Goal: Task Accomplishment & Management: Use online tool/utility

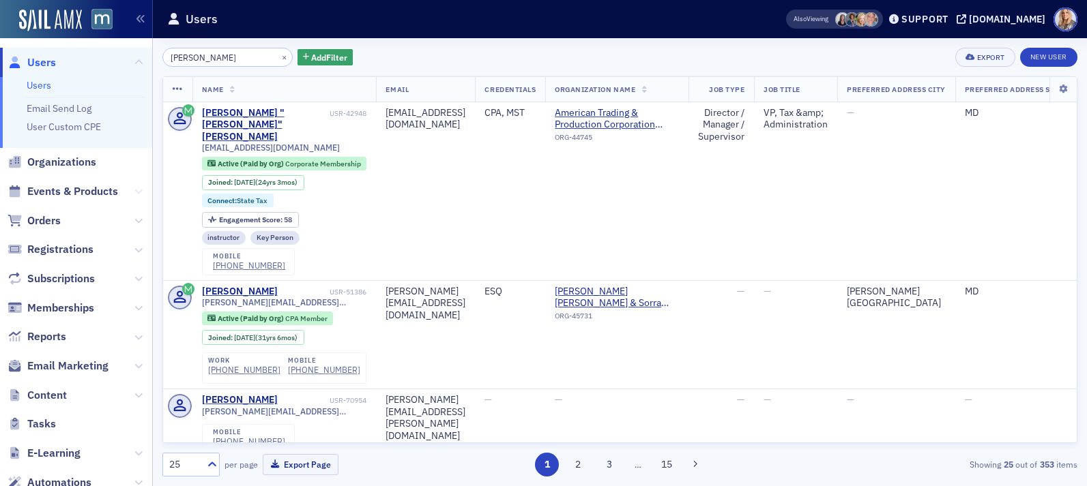
click at [139, 192] on icon at bounding box center [138, 192] width 8 height 8
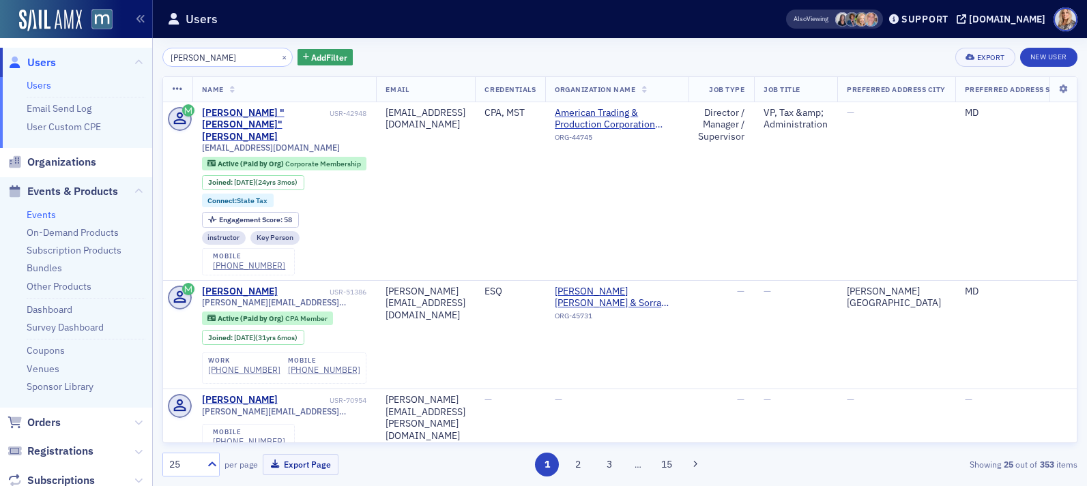
click at [48, 210] on link "Events" at bounding box center [41, 215] width 29 height 12
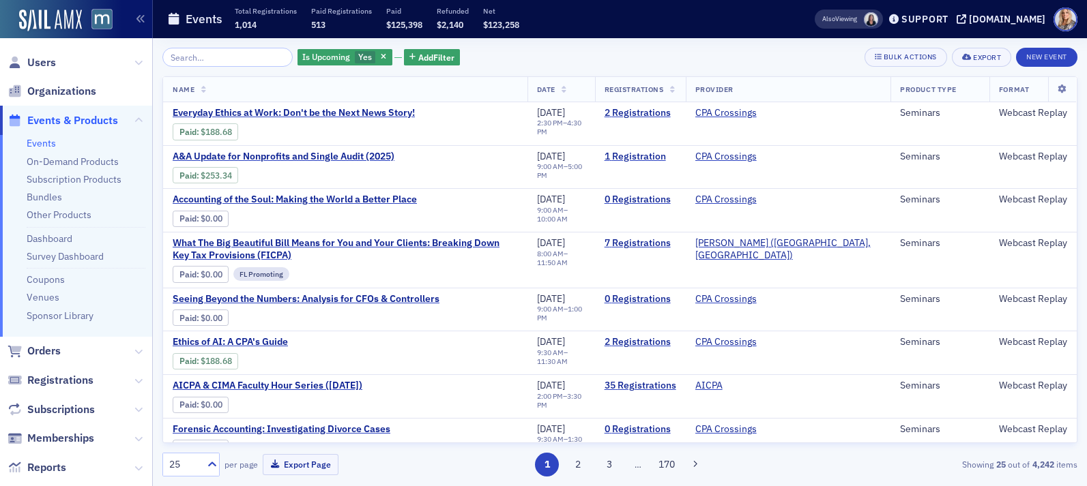
click at [210, 57] on input "search" at bounding box center [227, 57] width 130 height 19
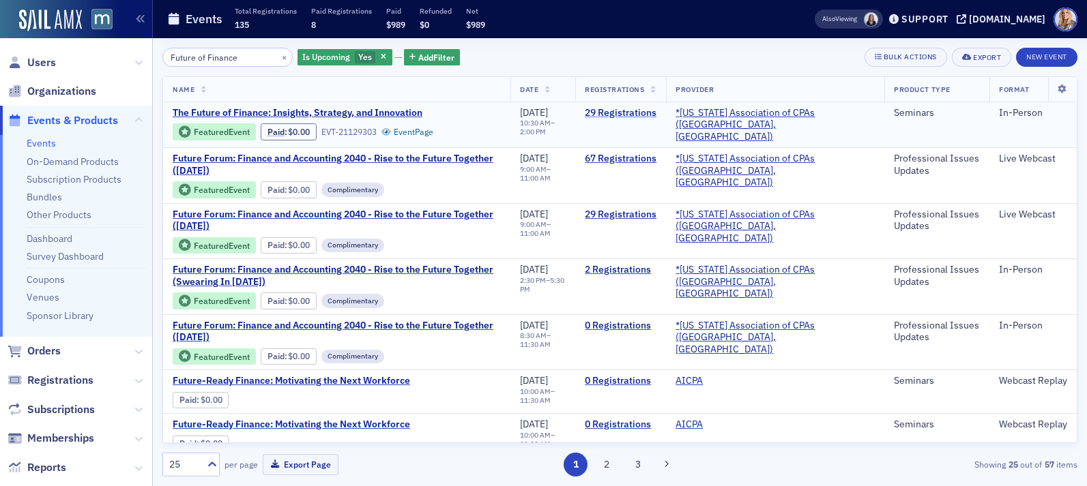
type input "Future of Finance"
click at [642, 110] on link "29 Registrations" at bounding box center [621, 113] width 72 height 12
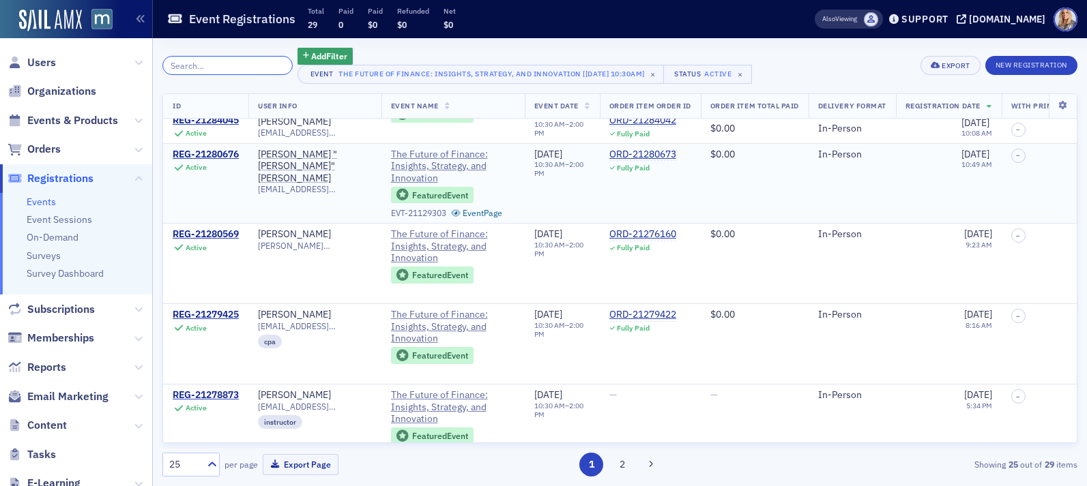
scroll to position [1710, 0]
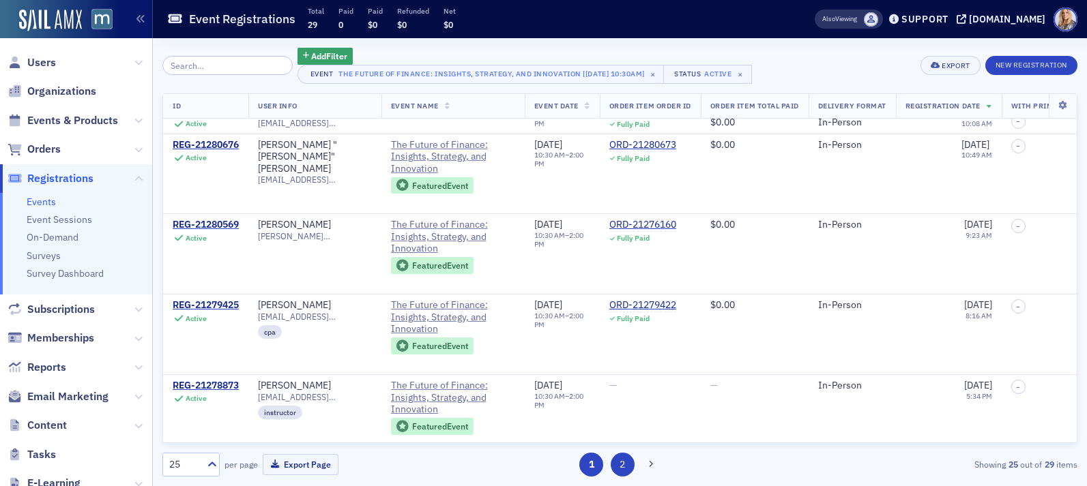
click at [625, 459] on button "2" at bounding box center [623, 465] width 24 height 24
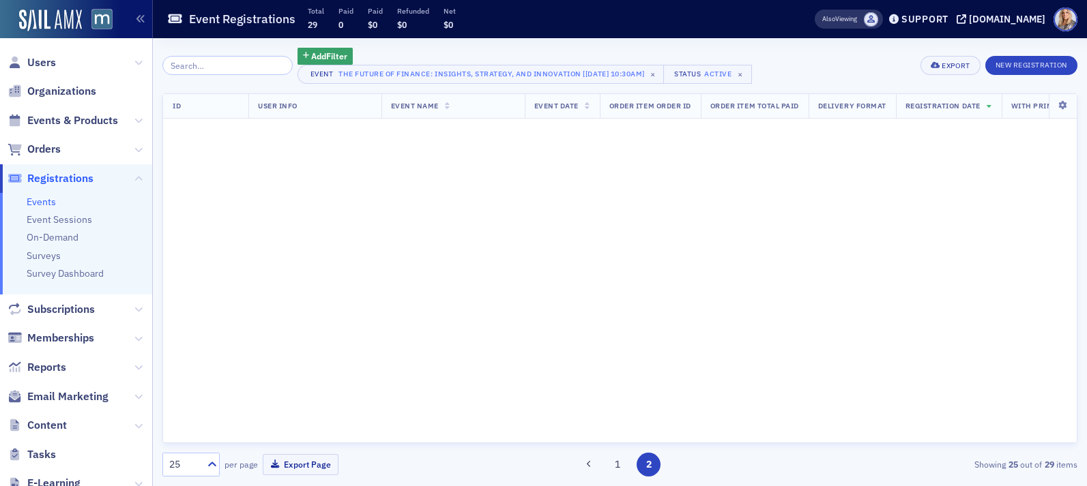
scroll to position [0, 0]
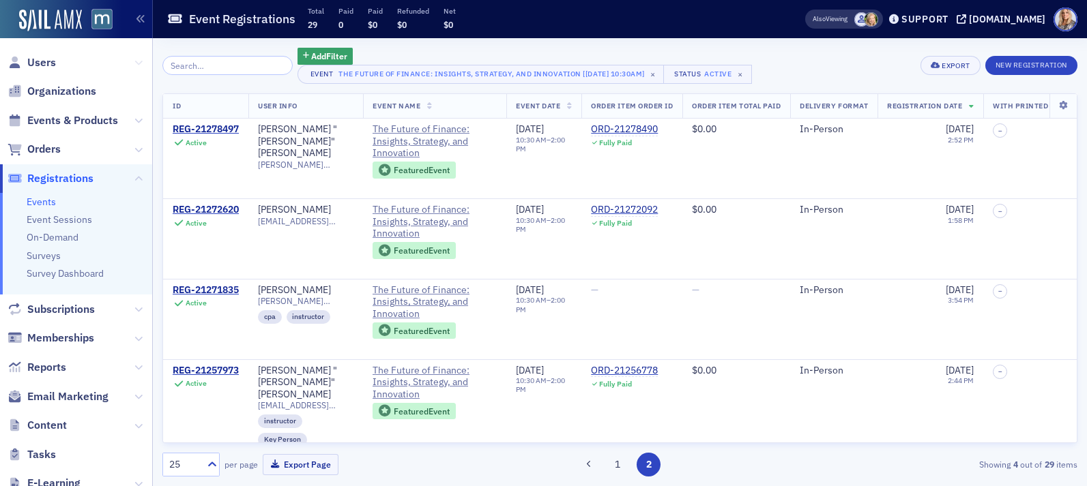
click at [139, 65] on icon at bounding box center [138, 63] width 8 height 8
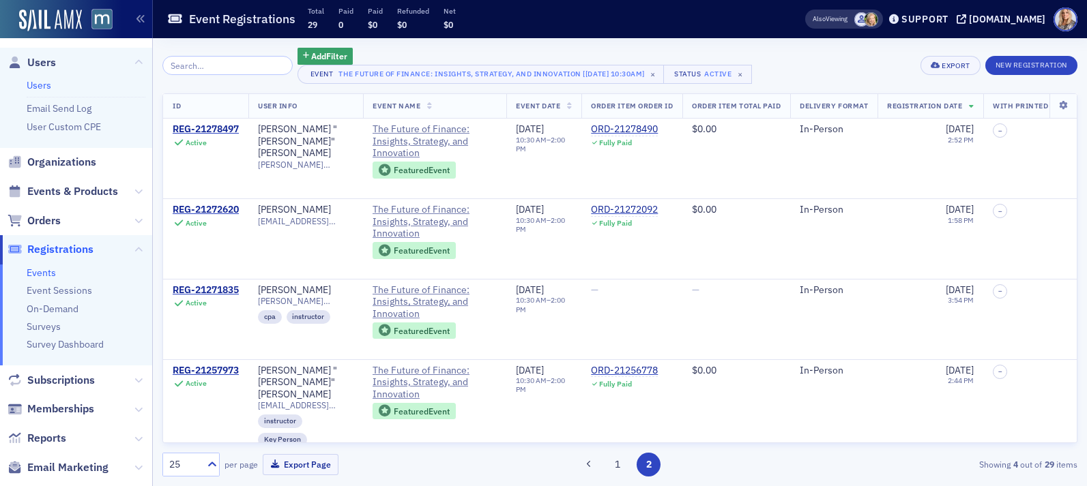
click at [43, 90] on link "Users" at bounding box center [39, 85] width 25 height 12
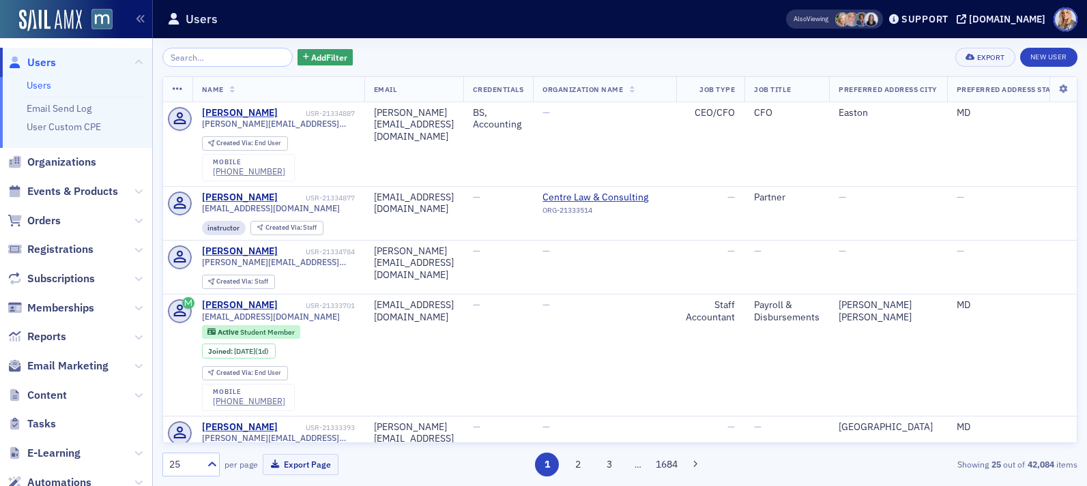
click at [194, 60] on input "search" at bounding box center [227, 57] width 130 height 19
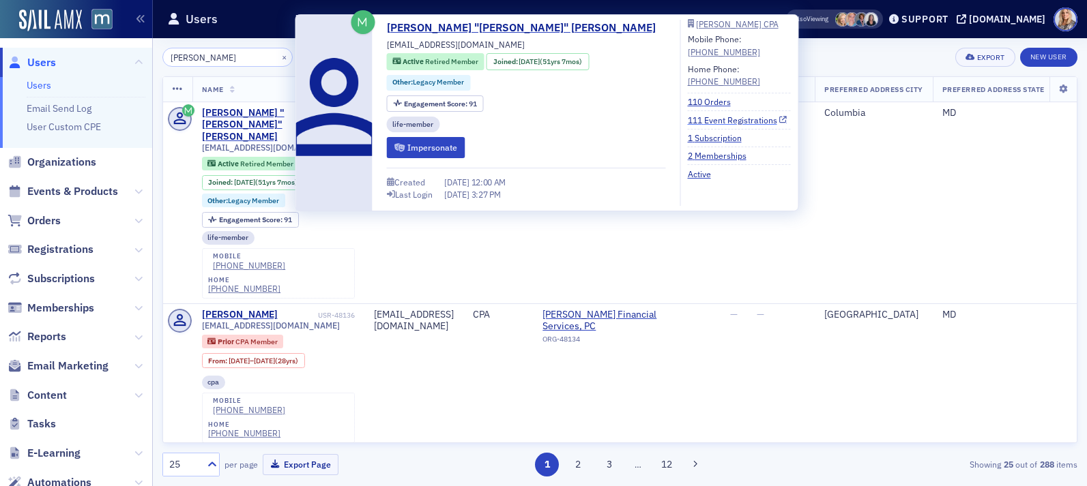
type input "[PERSON_NAME]"
click at [688, 119] on link "111 Event Registrations" at bounding box center [738, 120] width 100 height 12
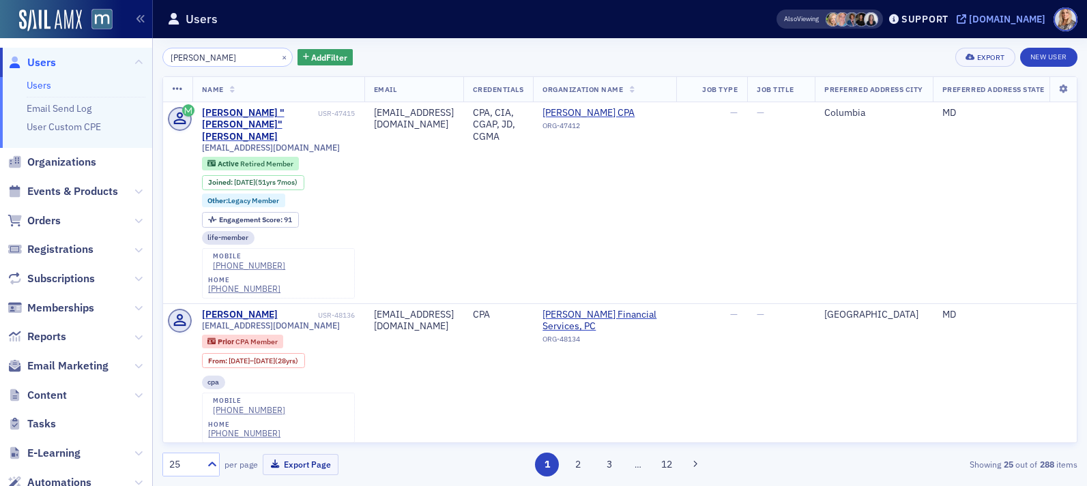
click at [1029, 16] on div "[DOMAIN_NAME]" at bounding box center [1007, 19] width 76 height 12
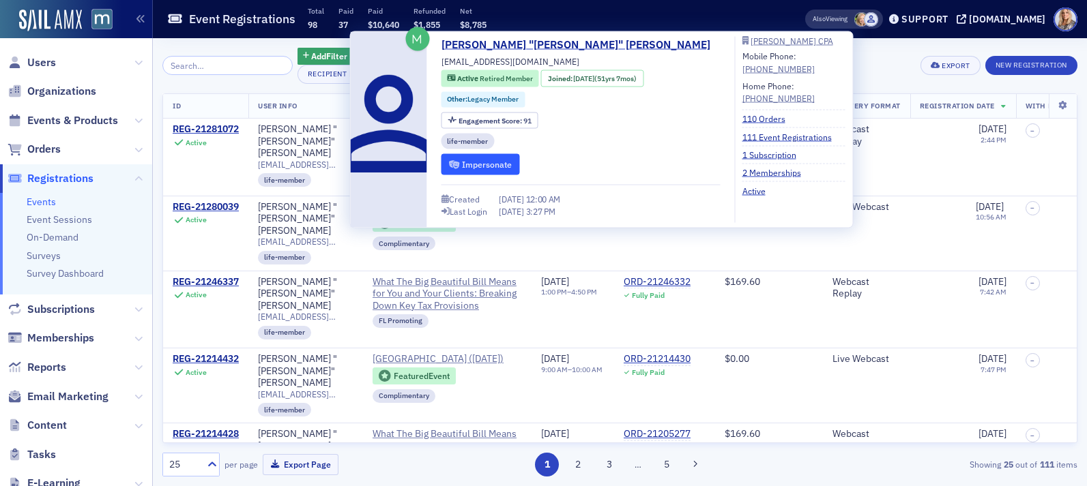
click at [480, 165] on button "Impersonate" at bounding box center [480, 164] width 78 height 21
